Goal: Navigation & Orientation: Find specific page/section

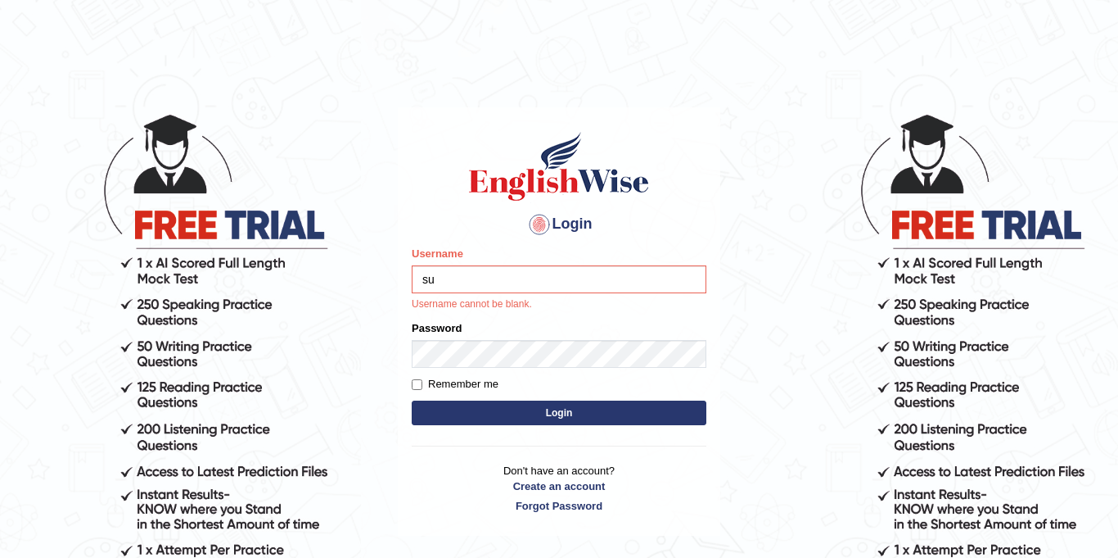
type input "s"
type input "Sukhmankaur_12"
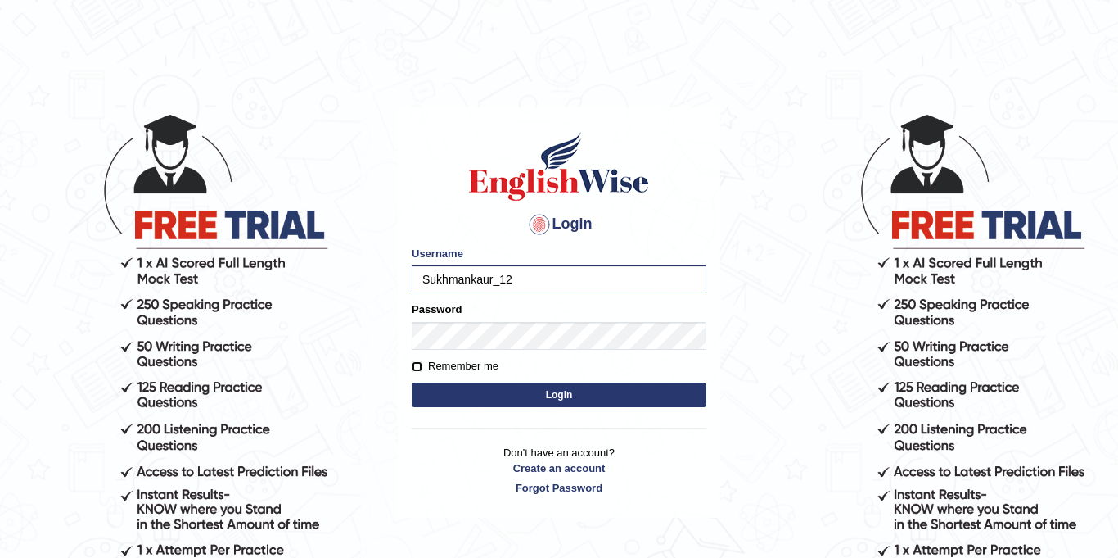
click at [418, 365] on input "Remember me" at bounding box center [417, 366] width 11 height 11
checkbox input "true"
click at [490, 389] on button "Login" at bounding box center [559, 394] width 295 height 25
click at [536, 395] on button "Login" at bounding box center [559, 394] width 295 height 25
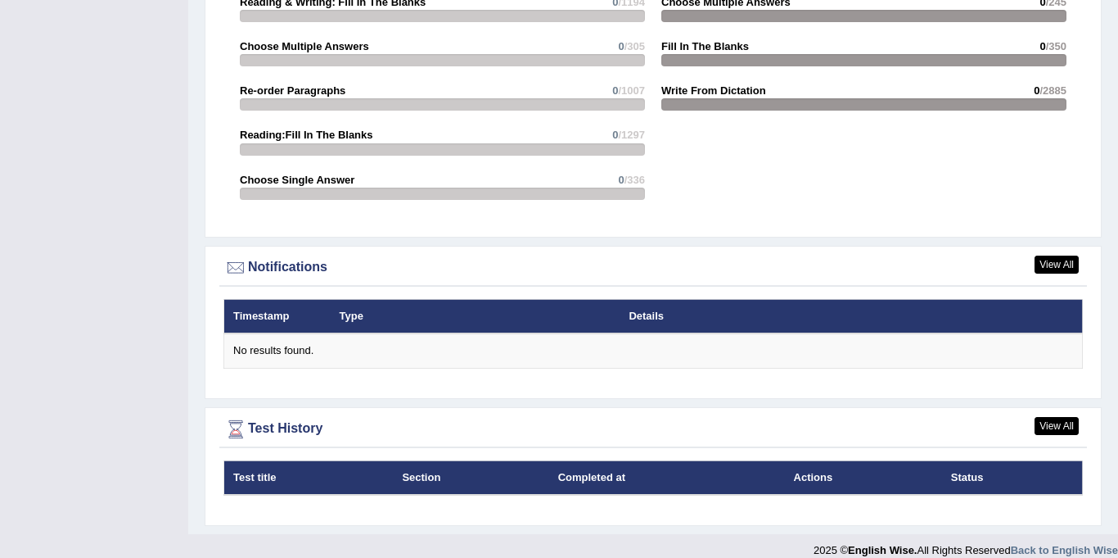
scroll to position [1760, 0]
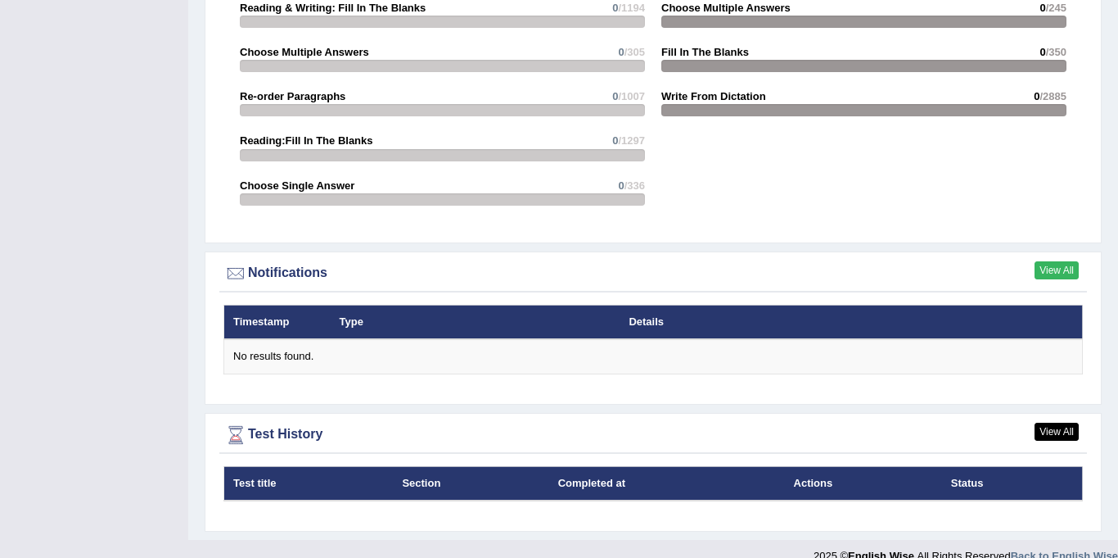
click at [1042, 261] on link "View All" at bounding box center [1057, 270] width 44 height 18
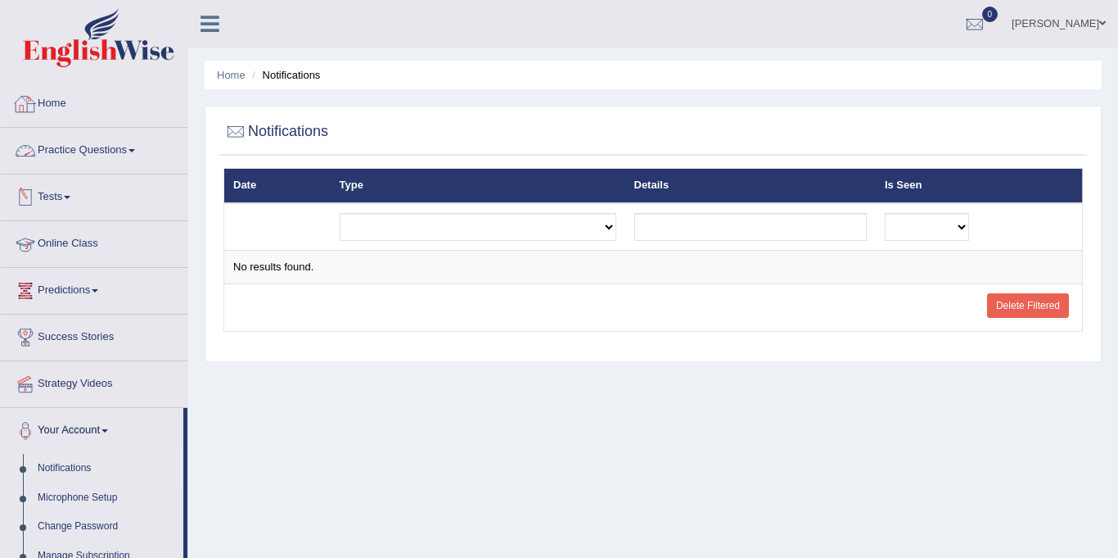
click at [112, 107] on link "Home" at bounding box center [94, 101] width 187 height 41
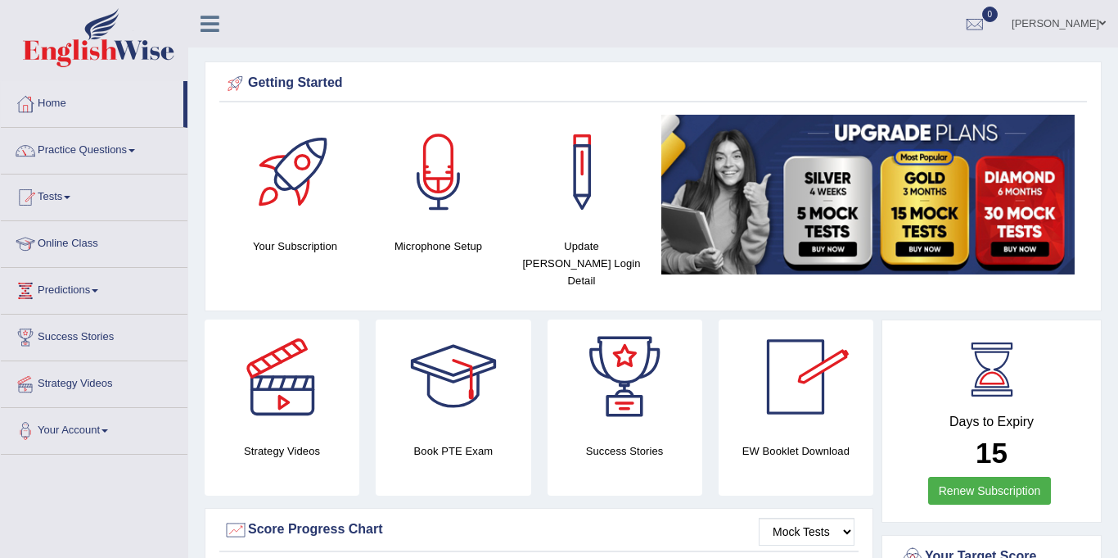
click at [994, 350] on div at bounding box center [993, 369] width 74 height 74
click at [103, 242] on link "Online Class" at bounding box center [94, 241] width 187 height 41
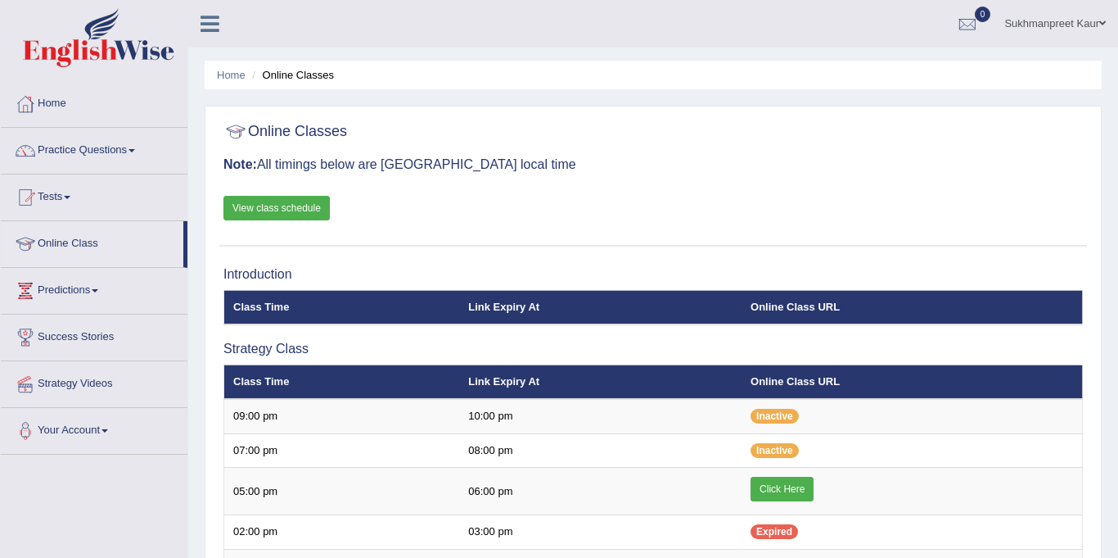
scroll to position [2, 0]
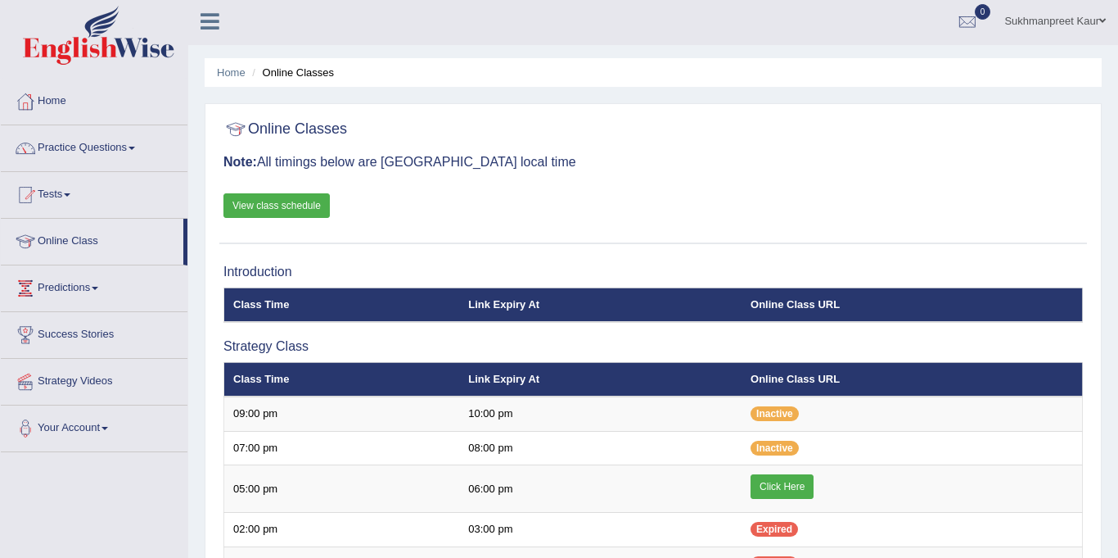
click at [264, 203] on link "View class schedule" at bounding box center [277, 205] width 106 height 25
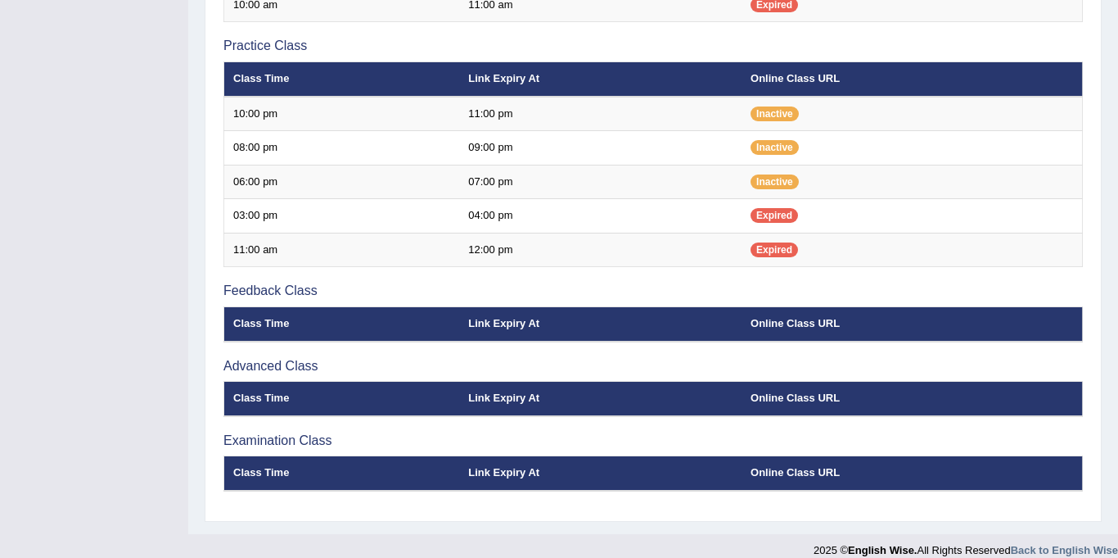
scroll to position [578, 0]
